Goal: Task Accomplishment & Management: Use online tool/utility

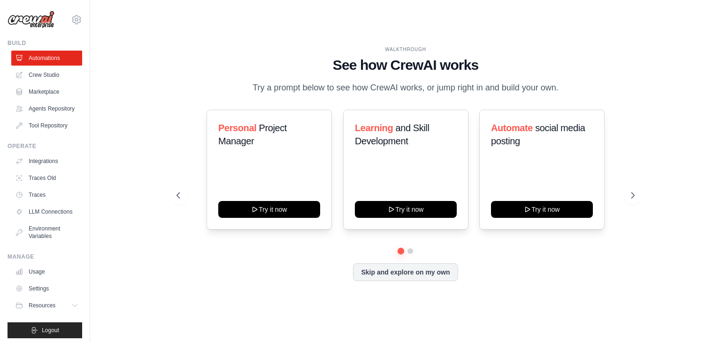
click at [47, 67] on ul "Automations Crew Studio Marketplace Agents Repository Tool Repository" at bounding box center [46, 92] width 71 height 83
click at [47, 68] on link "Crew Studio" at bounding box center [47, 75] width 71 height 15
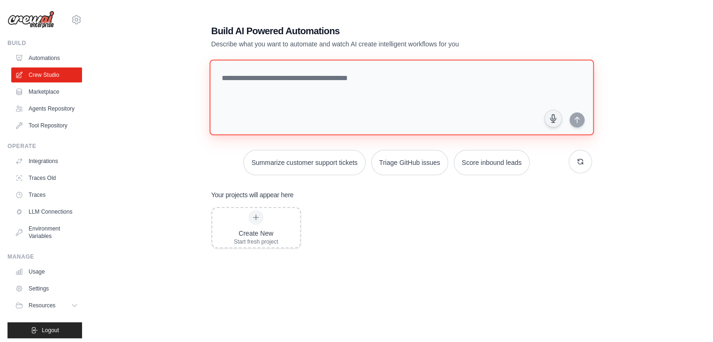
click at [304, 85] on textarea at bounding box center [401, 98] width 385 height 76
type textarea "**********"
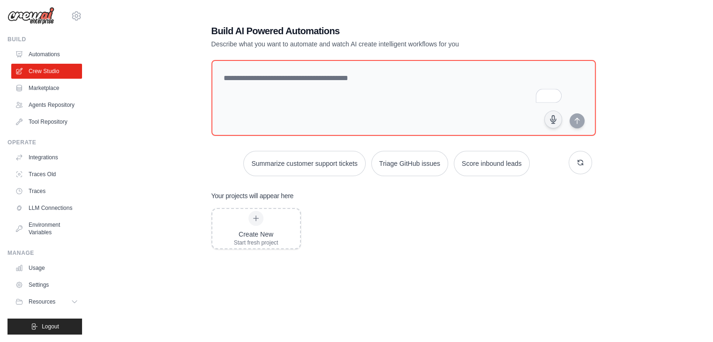
click at [144, 147] on div "Build AI Powered Automations Describe what you want to automate and watch AI cr…" at bounding box center [401, 191] width 593 height 364
click at [27, 276] on link "Usage" at bounding box center [47, 268] width 71 height 15
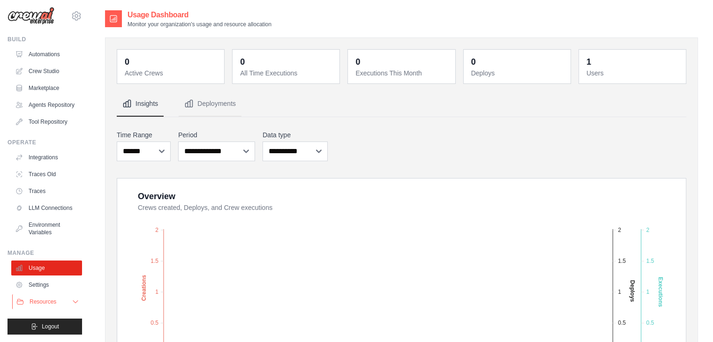
click at [30, 303] on span "Resources" at bounding box center [43, 302] width 27 height 8
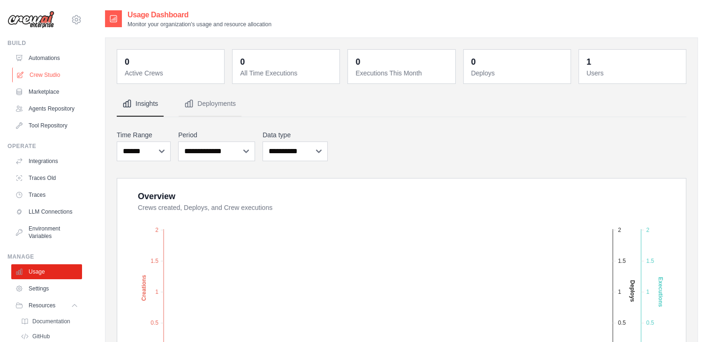
click at [42, 79] on link "Crew Studio" at bounding box center [47, 75] width 71 height 15
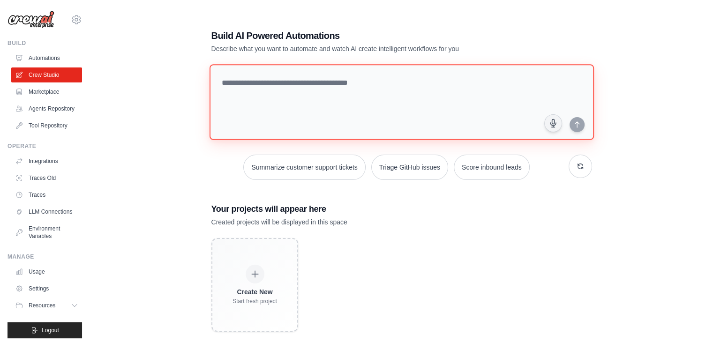
click at [366, 106] on textarea at bounding box center [401, 102] width 385 height 76
